Goal: Navigation & Orientation: Find specific page/section

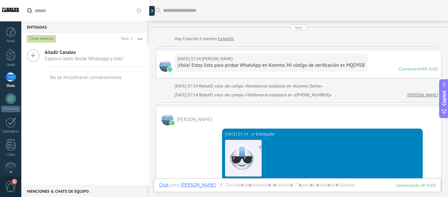
click at [9, 9] on div at bounding box center [10, 10] width 21 height 21
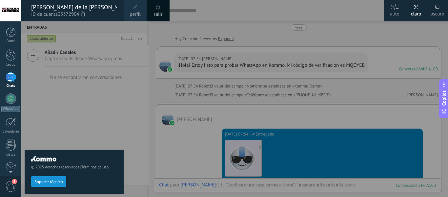
click at [159, 9] on span at bounding box center [158, 7] width 5 height 5
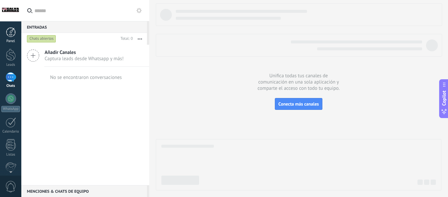
click at [13, 33] on div at bounding box center [11, 32] width 10 height 10
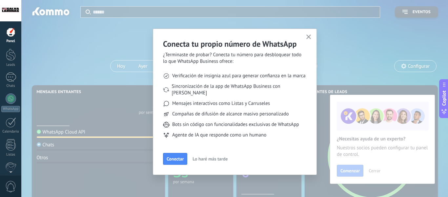
click at [307, 36] on use "button" at bounding box center [308, 36] width 5 height 5
